Goal: Information Seeking & Learning: Learn about a topic

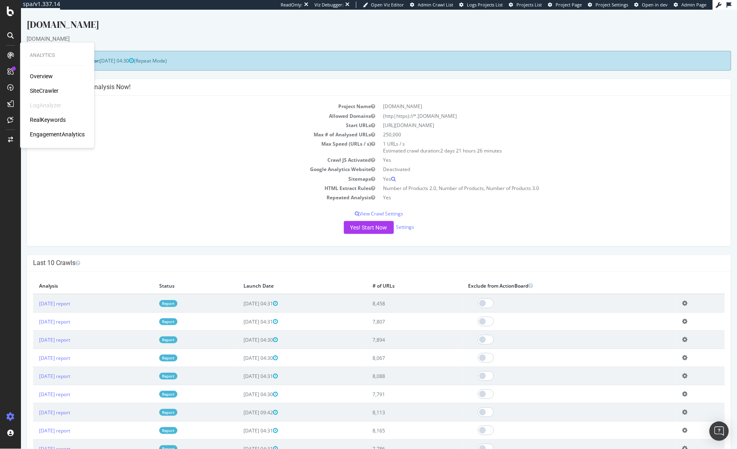
click at [52, 115] on div "Overview SiteCrawler LogAnalyzer RealKeywords EngagementAnalytics" at bounding box center [57, 105] width 55 height 66
click at [52, 117] on div "RealKeywords" at bounding box center [48, 120] width 36 height 8
